Goal: Task Accomplishment & Management: Manage account settings

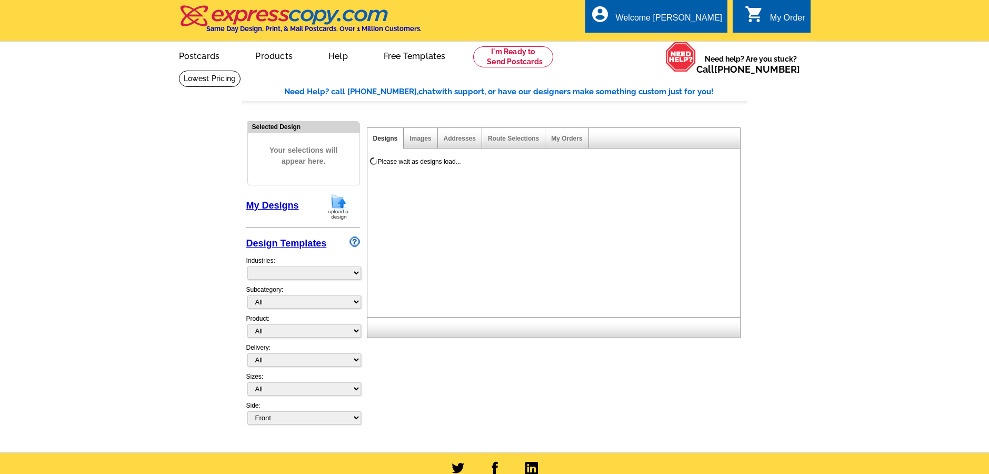
select select "785"
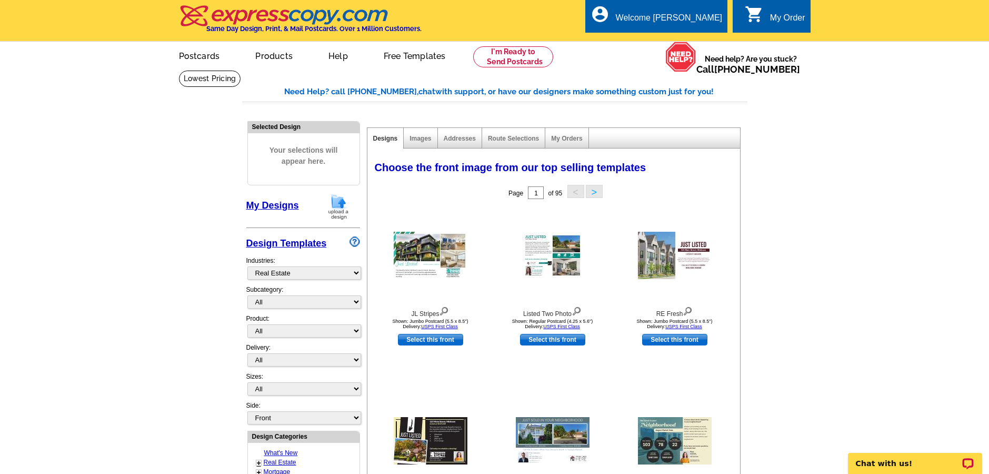
click at [117, 343] on main "Need Help? call 800-260-5887, chat with support, or have our designers make som…" at bounding box center [494, 461] width 989 height 783
click at [698, 37] on link "My Account" at bounding box center [695, 40] width 45 height 9
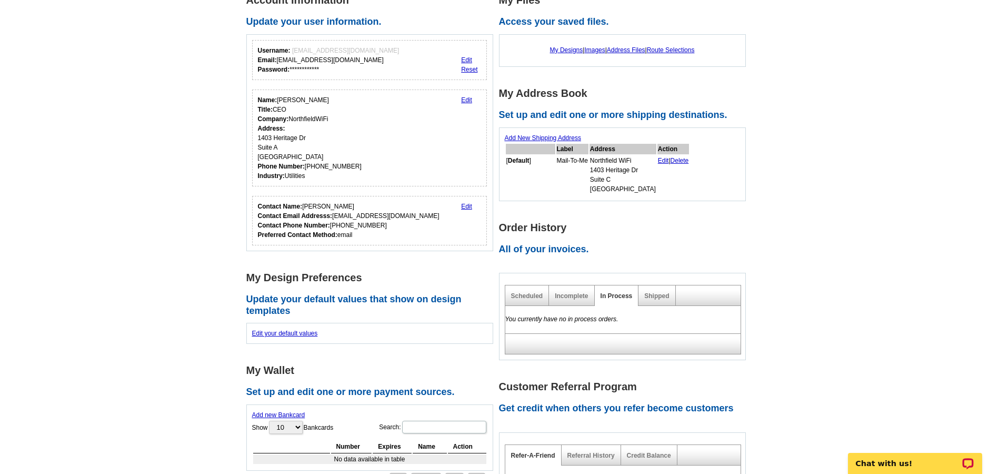
scroll to position [5, 0]
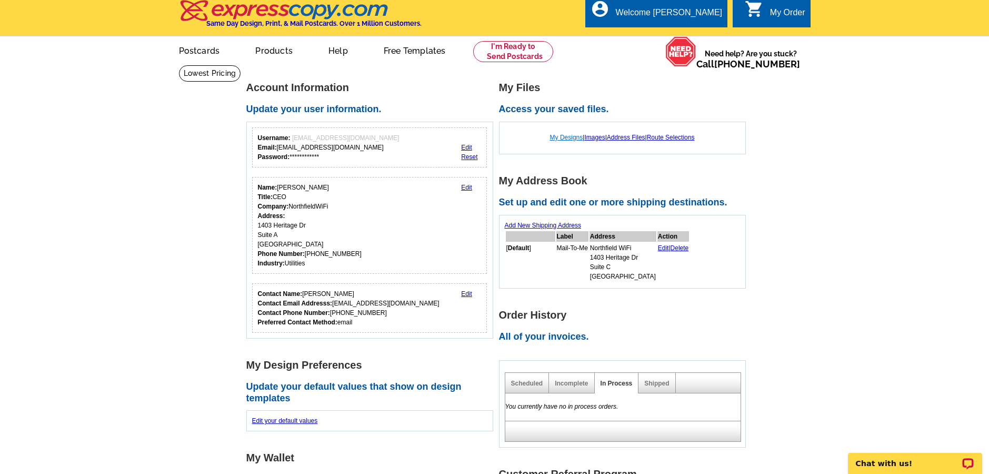
click at [565, 137] on link "My Designs" at bounding box center [566, 137] width 33 height 7
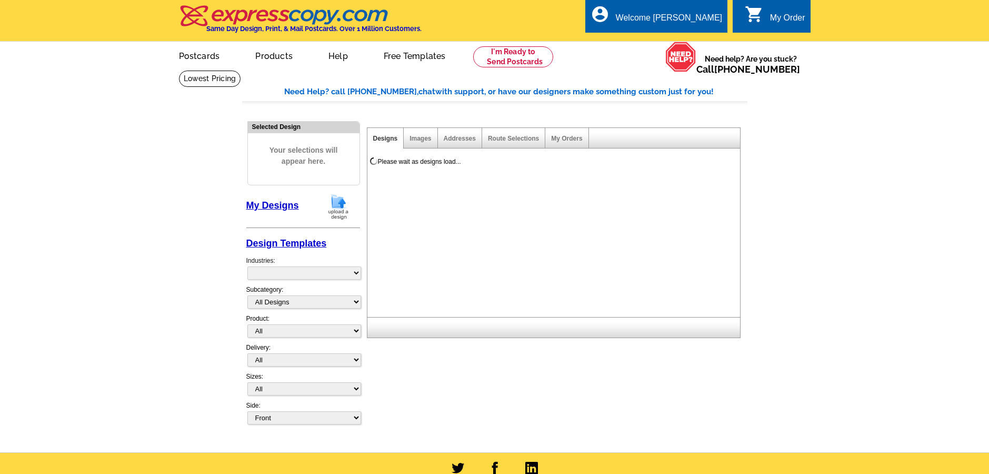
select select "785"
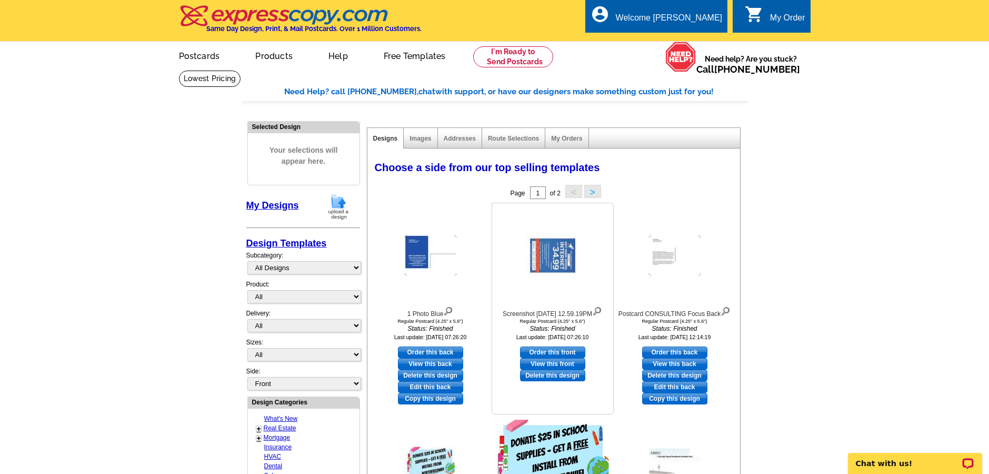
click at [531, 250] on img at bounding box center [552, 255] width 53 height 41
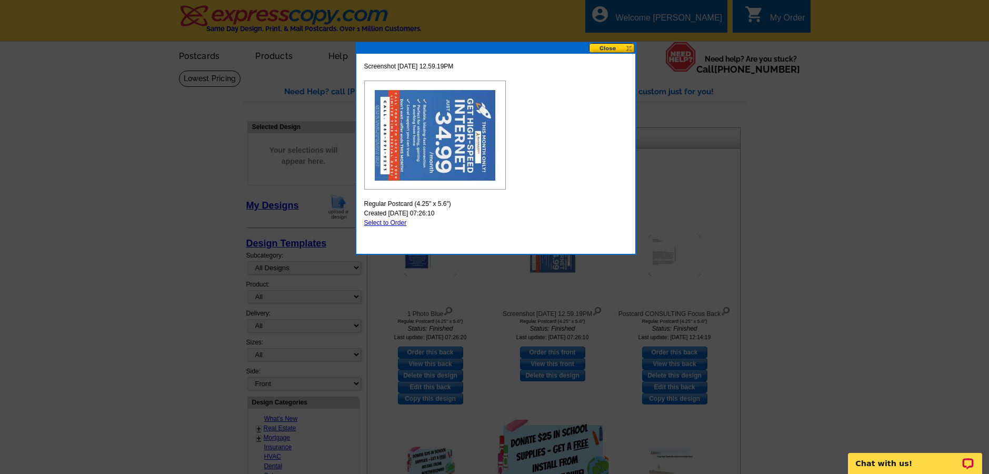
click at [612, 44] on button at bounding box center [612, 48] width 46 height 10
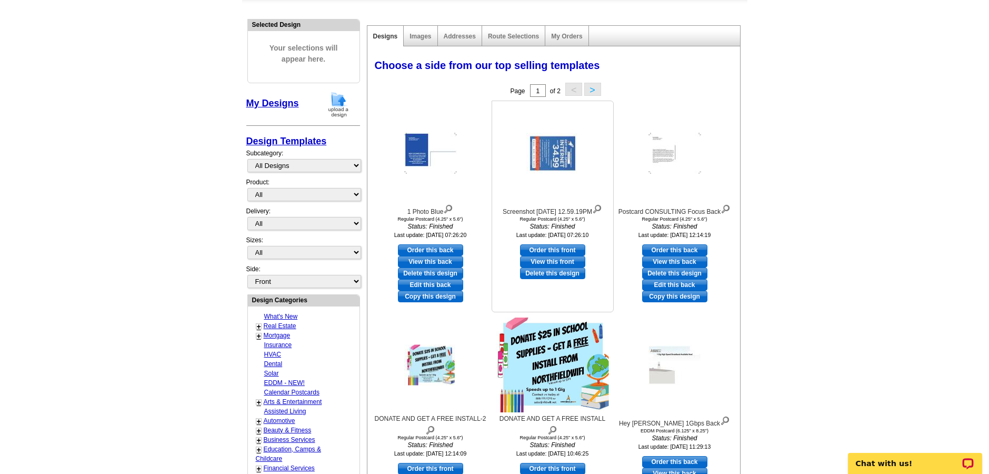
scroll to position [181, 0]
